Goal: Task Accomplishment & Management: Complete application form

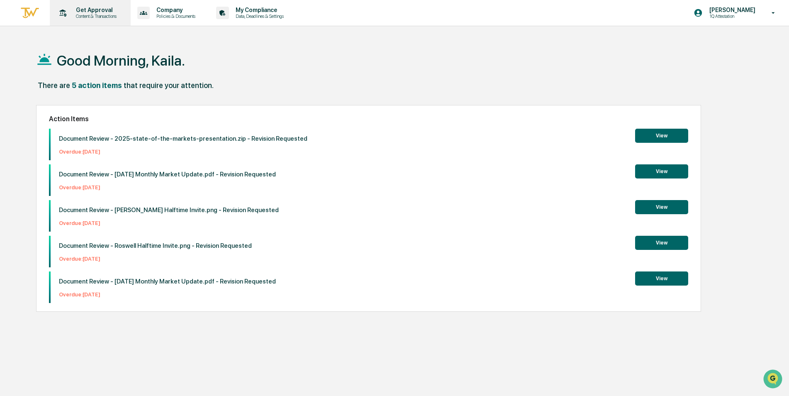
click at [96, 22] on div "Get Approval Content & Transactions" at bounding box center [89, 13] width 73 height 26
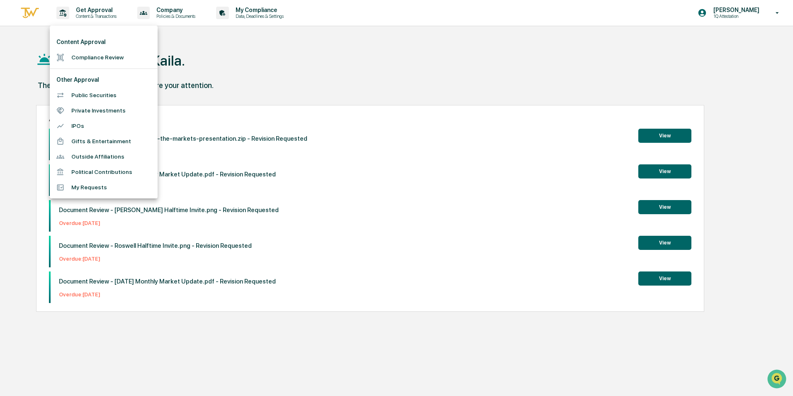
click at [96, 51] on li "Compliance Review" at bounding box center [104, 57] width 108 height 15
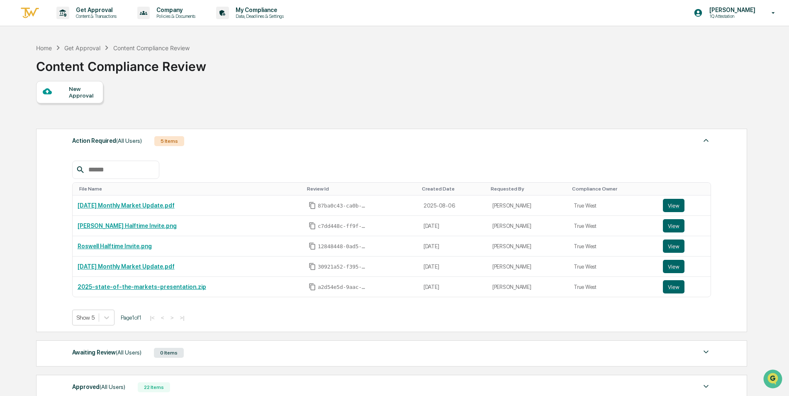
click at [76, 100] on div "New Approval" at bounding box center [69, 92] width 67 height 22
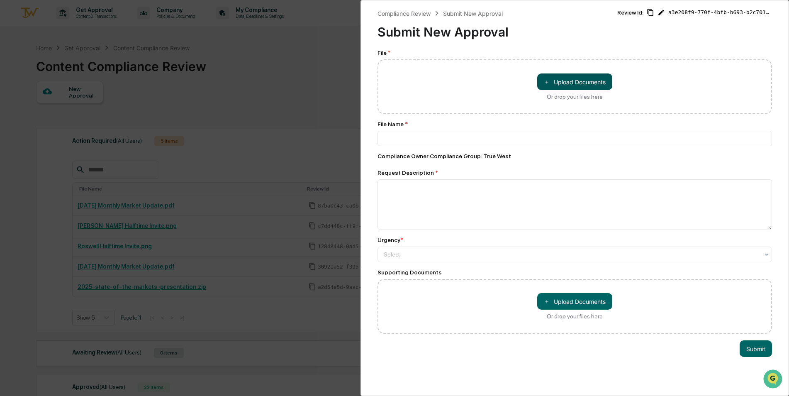
click at [587, 78] on button "＋ Upload Documents" at bounding box center [574, 81] width 75 height 17
type input "**********"
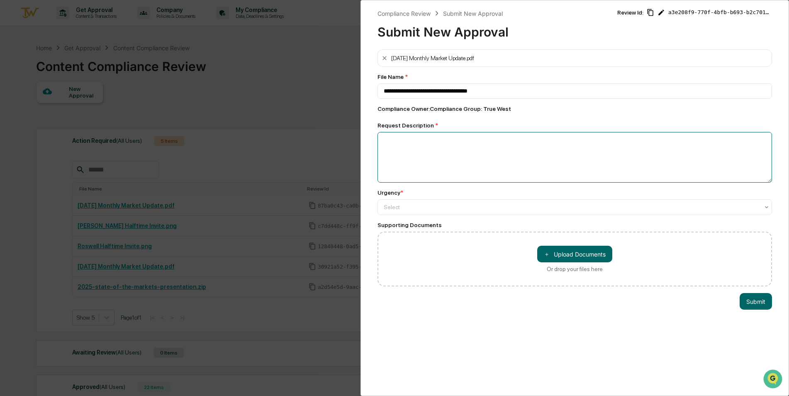
click at [408, 149] on textarea at bounding box center [575, 157] width 395 height 51
type textarea "**********"
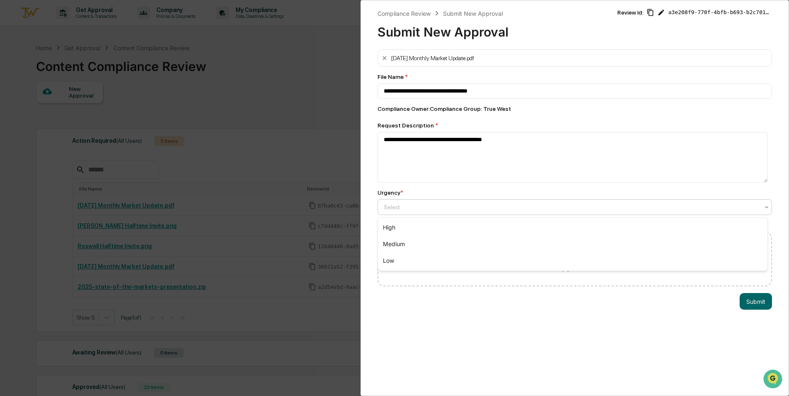
click at [424, 212] on div "Select" at bounding box center [572, 207] width 384 height 12
click at [417, 245] on div "Medium" at bounding box center [573, 244] width 390 height 17
click at [755, 303] on button "Submit" at bounding box center [756, 301] width 32 height 17
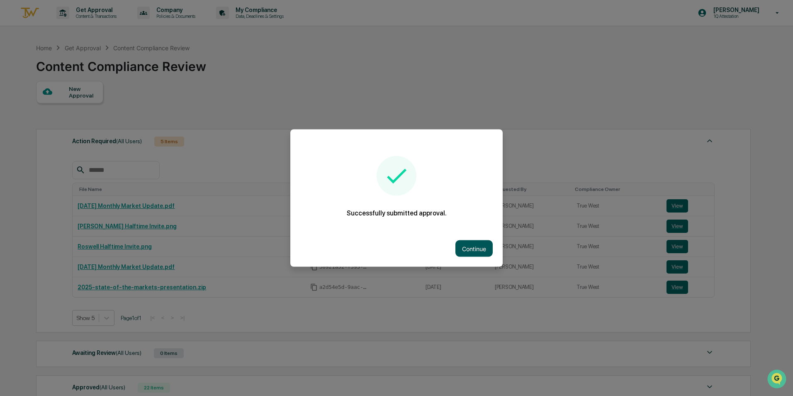
click at [474, 249] on button "Continue" at bounding box center [474, 248] width 37 height 17
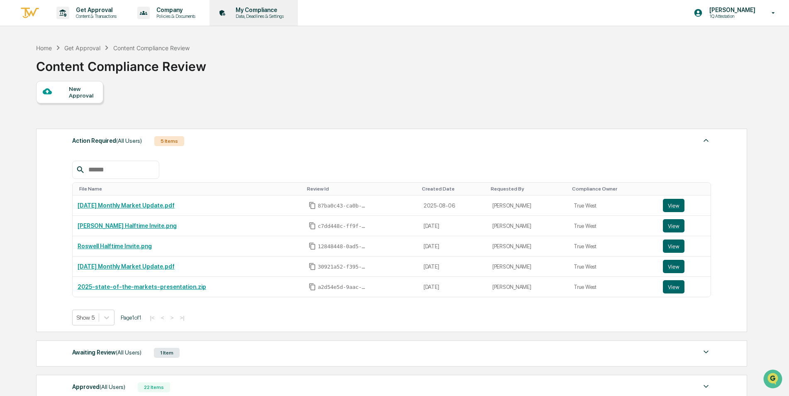
click at [265, 20] on div "My Compliance Data, Deadlines & Settings" at bounding box center [253, 13] width 80 height 26
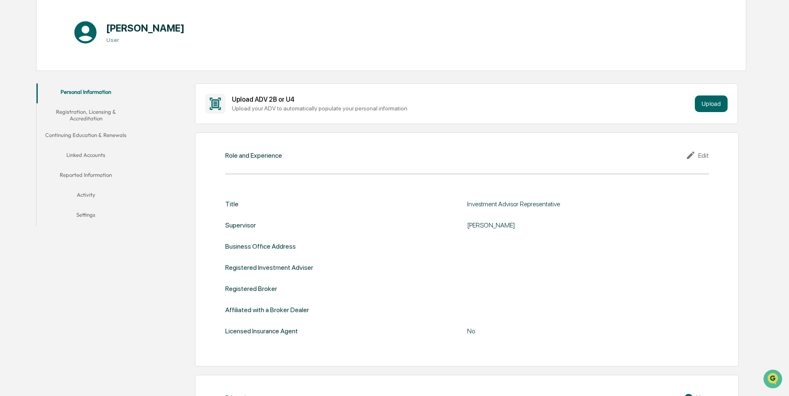
scroll to position [124, 0]
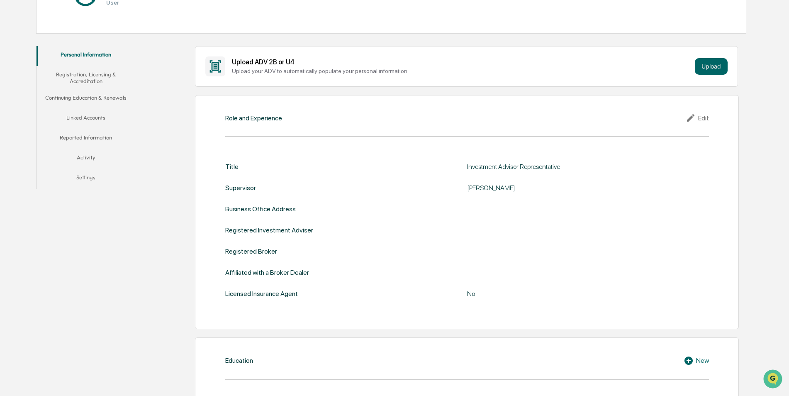
click at [105, 80] on button "Registration, Licensing & Accreditation" at bounding box center [86, 78] width 99 height 24
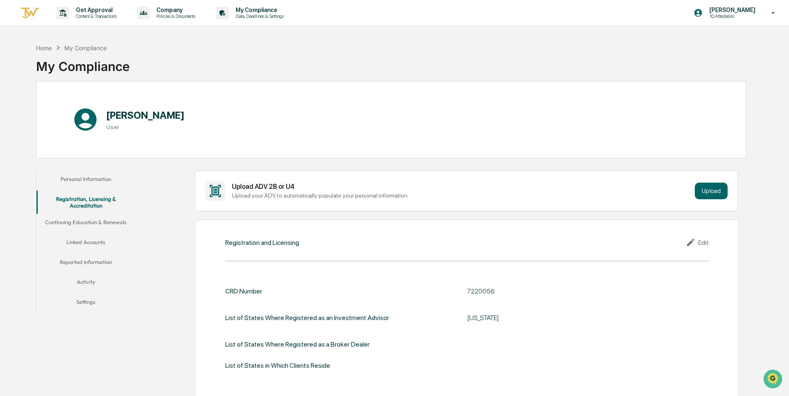
click at [90, 226] on button "Continuing Education & Renewals" at bounding box center [86, 224] width 99 height 20
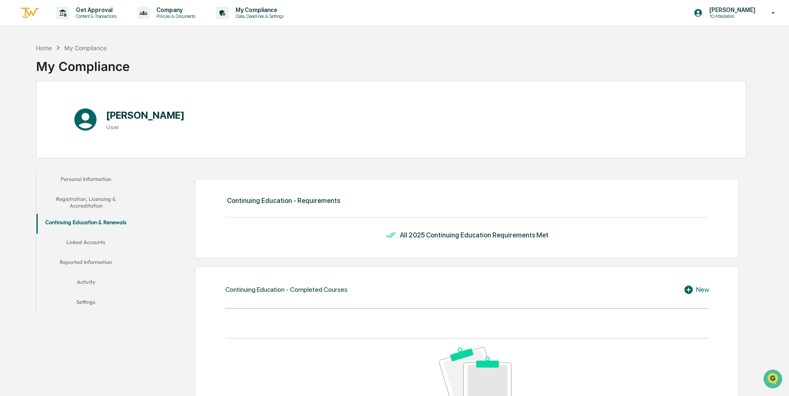
click at [104, 251] on button "Linked Accounts" at bounding box center [86, 244] width 99 height 20
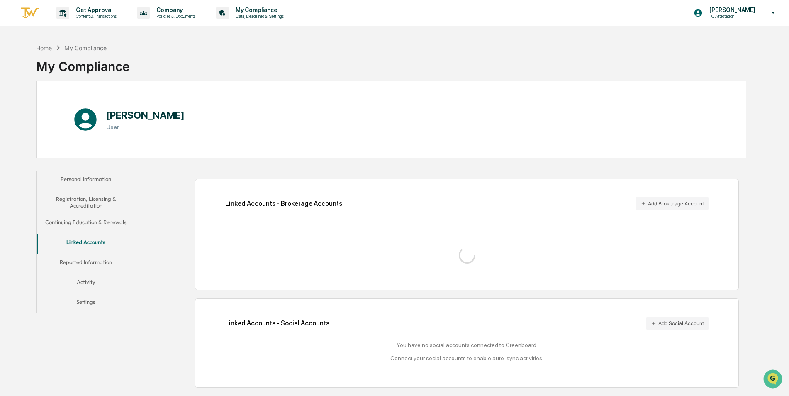
click at [100, 276] on button "Activity" at bounding box center [86, 283] width 99 height 20
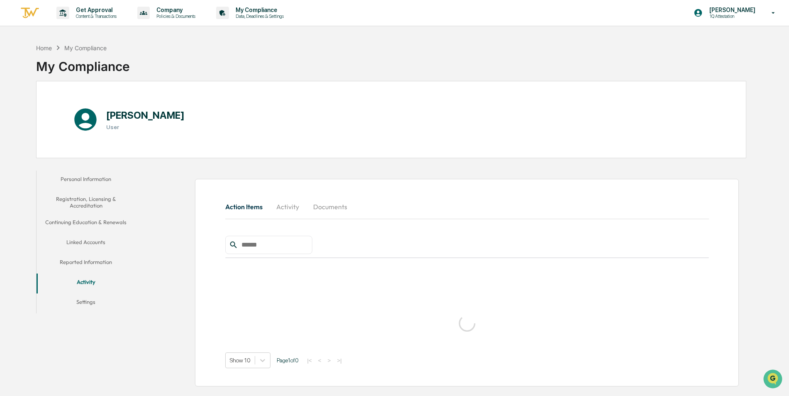
click at [107, 266] on button "Reported Information" at bounding box center [86, 264] width 99 height 20
